Goal: Book appointment/travel/reservation

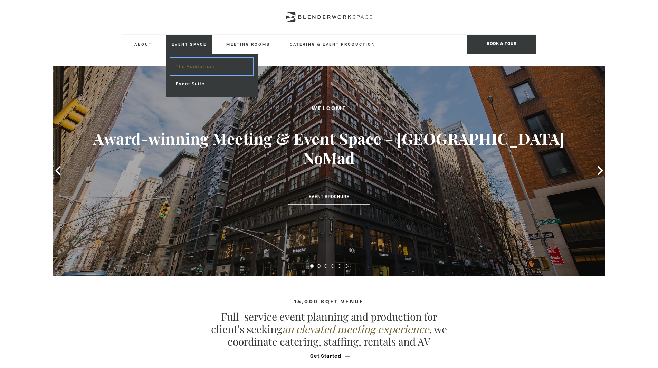
click at [199, 70] on link "The Auditorium" at bounding box center [211, 66] width 83 height 17
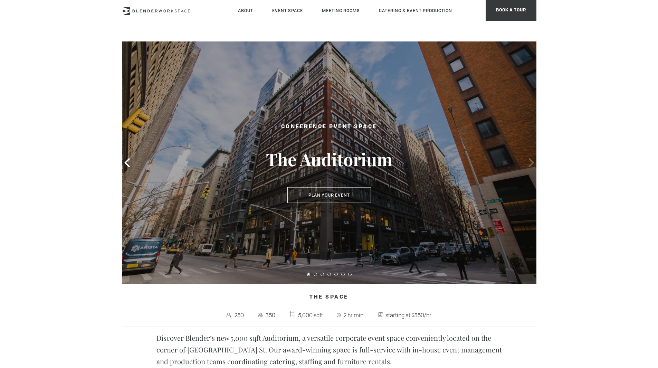
click at [530, 162] on icon at bounding box center [531, 162] width 9 height 9
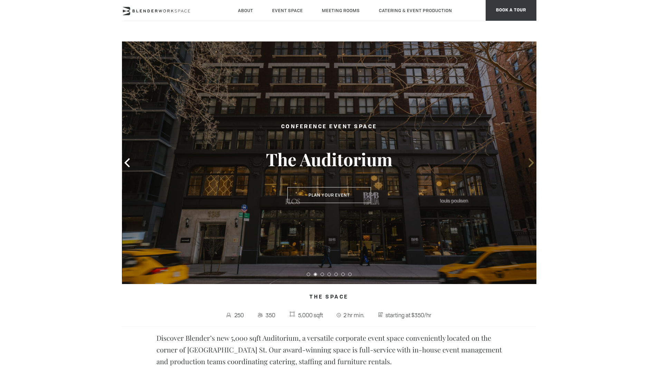
click at [530, 162] on icon at bounding box center [531, 162] width 9 height 9
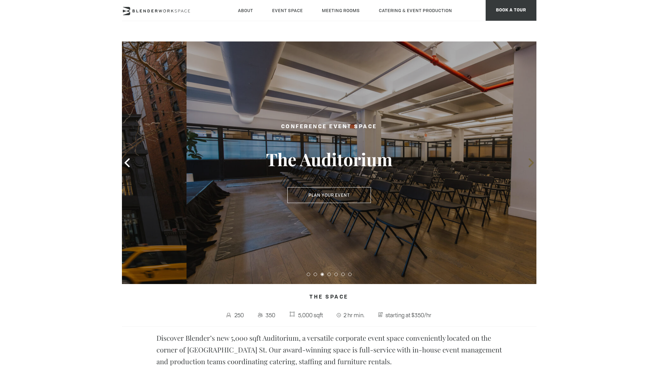
click at [530, 162] on icon at bounding box center [531, 162] width 9 height 9
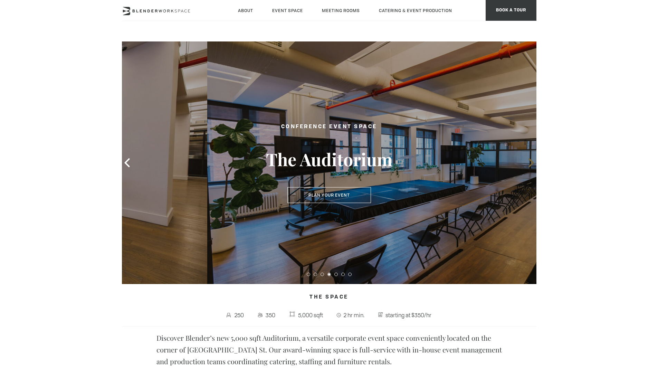
click at [530, 162] on icon at bounding box center [531, 162] width 9 height 9
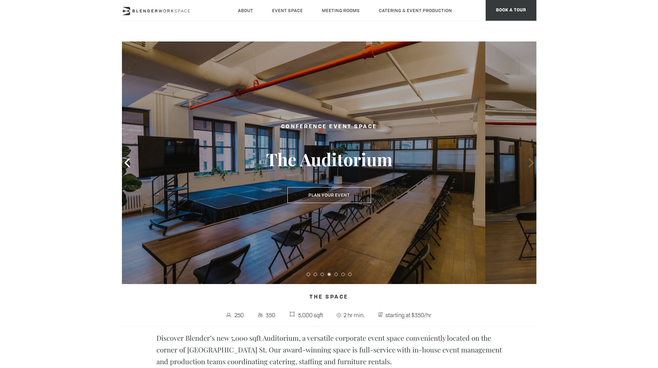
click at [530, 162] on icon at bounding box center [531, 162] width 9 height 9
